Goal: Information Seeking & Learning: Learn about a topic

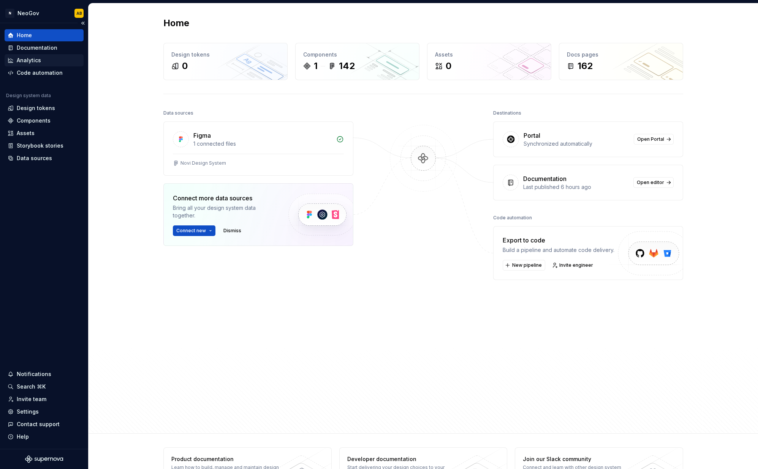
drag, startPoint x: 46, startPoint y: 58, endPoint x: 25, endPoint y: 62, distance: 21.1
click at [45, 58] on div "Analytics" at bounding box center [44, 61] width 73 height 8
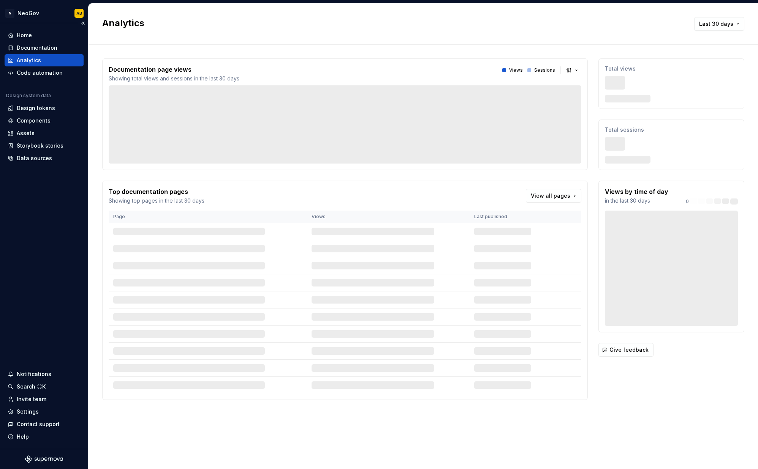
click at [25, 61] on div "Analytics" at bounding box center [29, 61] width 24 height 8
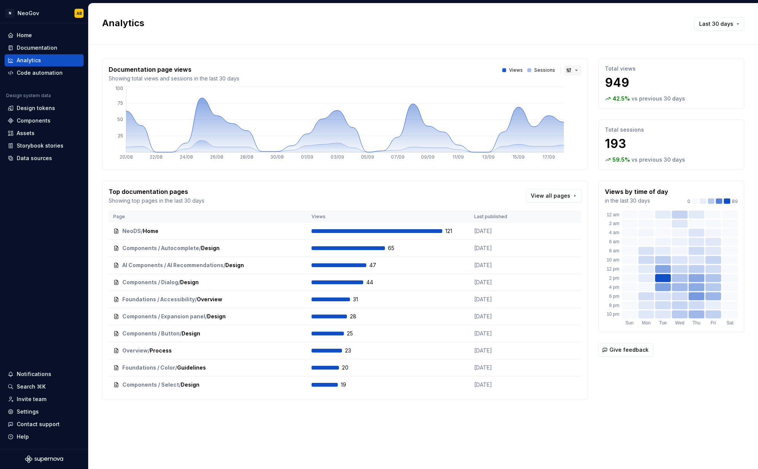
click at [576, 70] on button "button" at bounding box center [572, 70] width 17 height 11
click at [576, 70] on html "N NeoGov AB Home Documentation Analytics Code automation Design system data Des…" at bounding box center [379, 234] width 758 height 469
click at [731, 28] on button "Last 30 days" at bounding box center [719, 24] width 50 height 14
click at [718, 73] on div "Last 6 months" at bounding box center [707, 77] width 65 height 8
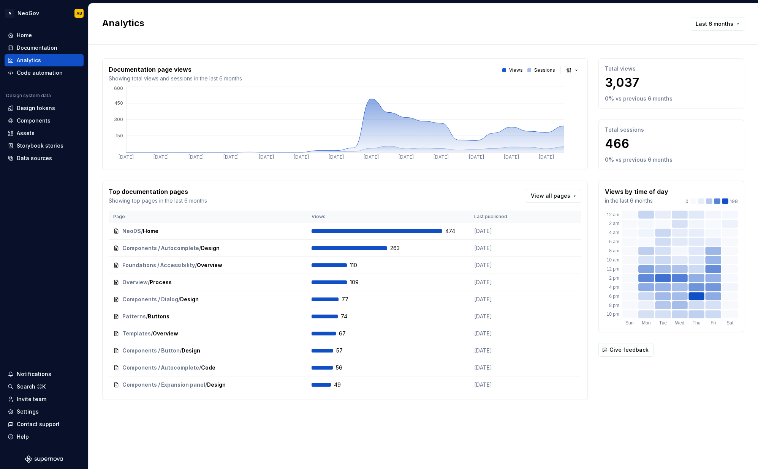
click at [617, 83] on p "3,037" at bounding box center [671, 82] width 133 height 15
click at [568, 68] on button "button" at bounding box center [572, 70] width 17 height 11
click at [584, 101] on span "Bar chart" at bounding box center [598, 97] width 65 height 12
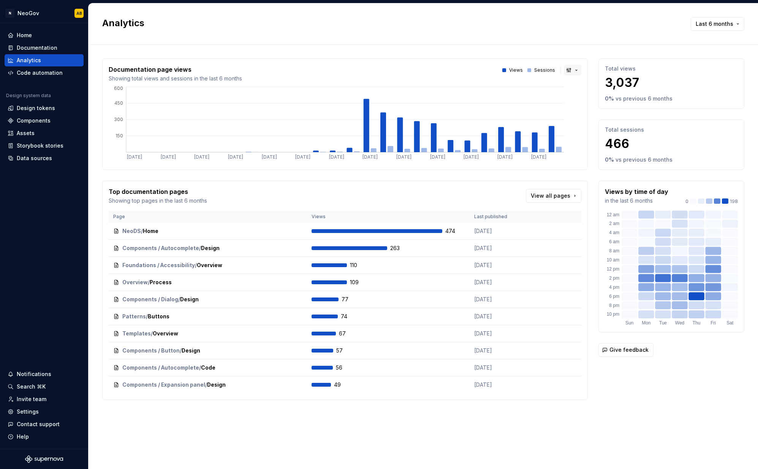
click at [574, 68] on button "button" at bounding box center [572, 70] width 17 height 11
click at [593, 109] on div "Line chart" at bounding box center [591, 110] width 27 height 8
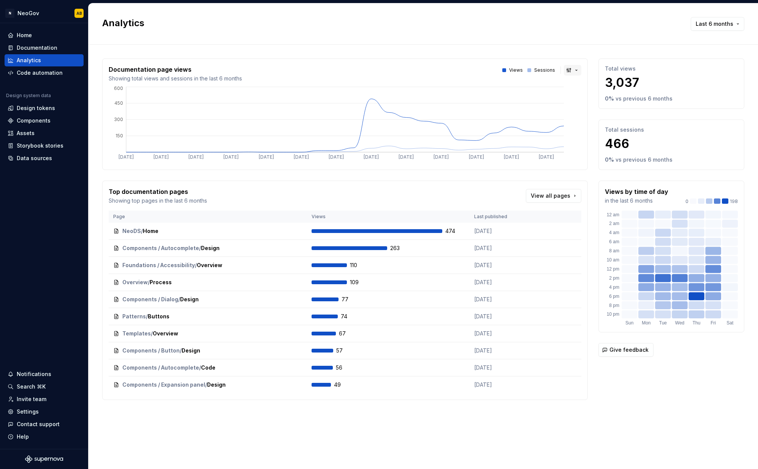
click at [572, 67] on button "button" at bounding box center [572, 70] width 17 height 11
click at [577, 81] on span "Area chart" at bounding box center [598, 85] width 65 height 12
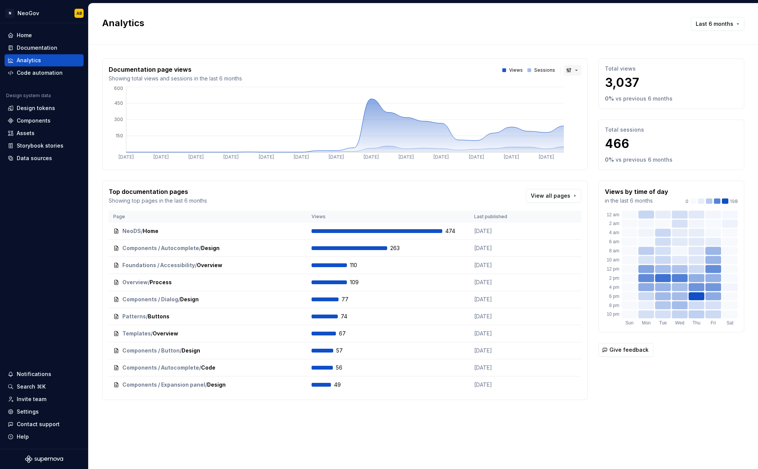
click at [569, 67] on button "button" at bounding box center [572, 70] width 17 height 11
click at [571, 95] on div "Suggestions" at bounding box center [572, 97] width 6 height 6
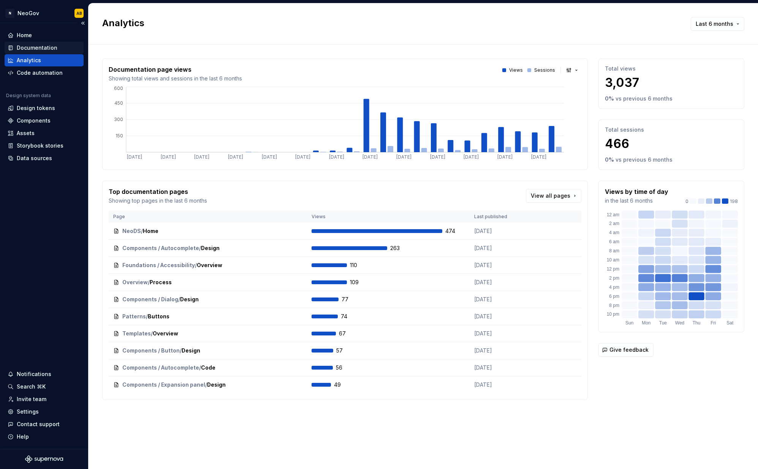
click at [38, 49] on div "Documentation" at bounding box center [37, 48] width 41 height 8
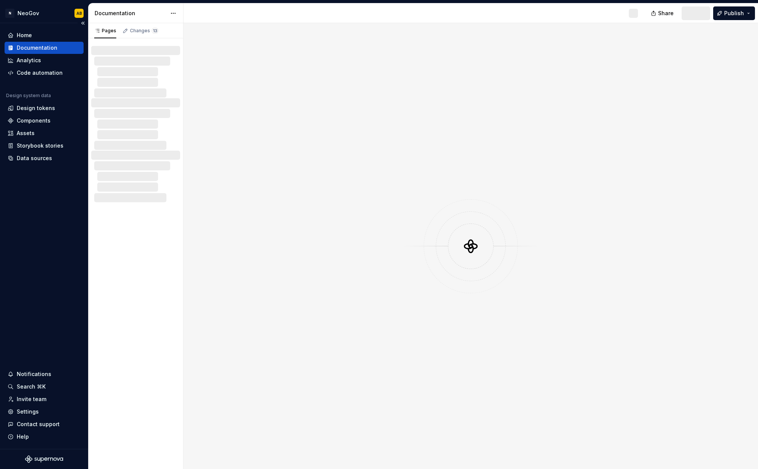
click at [38, 47] on div "Documentation" at bounding box center [37, 48] width 41 height 8
click at [634, 12] on div "AB" at bounding box center [634, 13] width 6 height 6
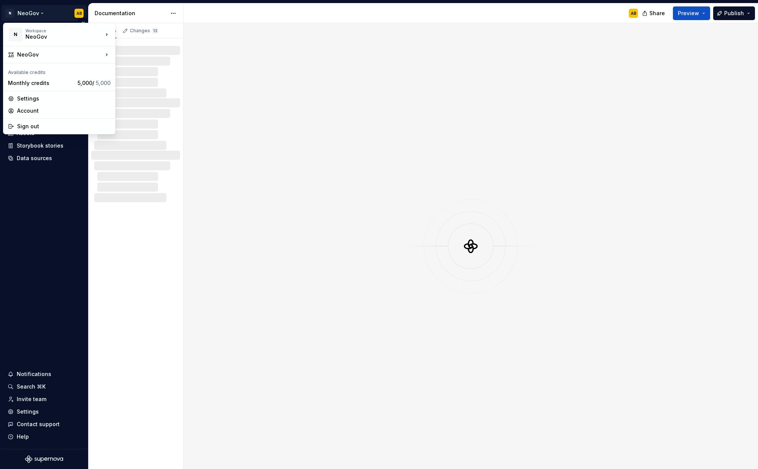
click at [51, 13] on html "N NeoGov AB Home Documentation Analytics Code automation Design system data Des…" at bounding box center [379, 234] width 758 height 469
click at [16, 126] on div "Sign out" at bounding box center [59, 126] width 109 height 12
